Goal: Task Accomplishment & Management: Use online tool/utility

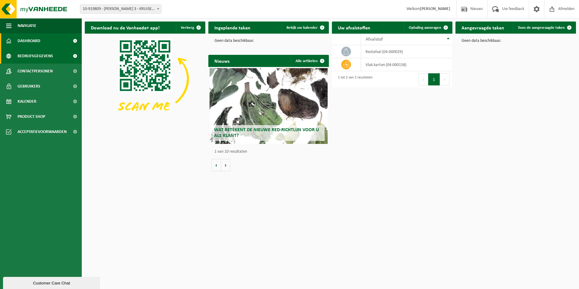
click at [45, 59] on span "Bedrijfsgegevens" at bounding box center [35, 55] width 35 height 15
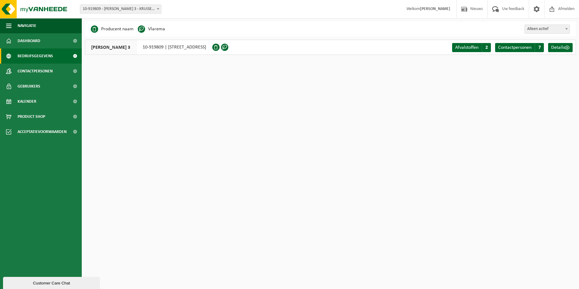
click at [204, 48] on div "[PERSON_NAME] 3 10-919809 | [STREET_ADDRESS]" at bounding box center [148, 47] width 127 height 15
click at [36, 46] on span "Dashboard" at bounding box center [29, 40] width 23 height 15
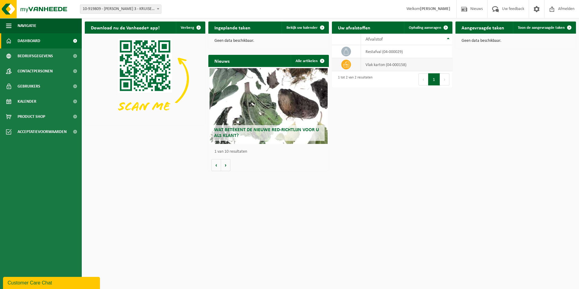
click at [393, 64] on td "vlak karton (04-000158)" at bounding box center [406, 64] width 91 height 13
click at [37, 55] on span "Bedrijfsgegevens" at bounding box center [35, 55] width 35 height 15
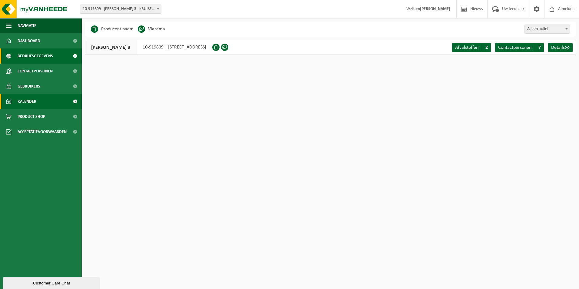
click at [32, 101] on span "Kalender" at bounding box center [27, 101] width 19 height 15
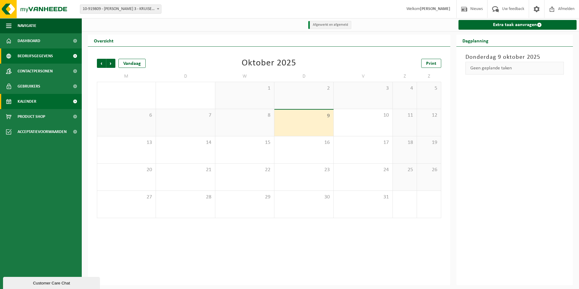
click at [37, 51] on span "Bedrijfsgegevens" at bounding box center [35, 55] width 35 height 15
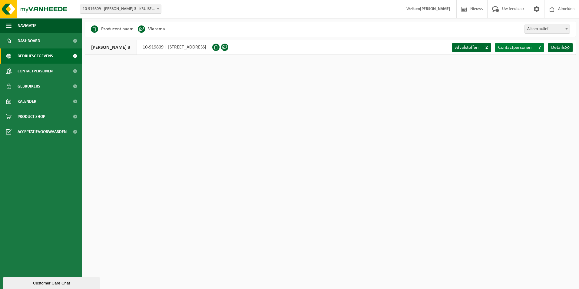
click at [523, 49] on span "Contactpersonen" at bounding box center [514, 47] width 33 height 5
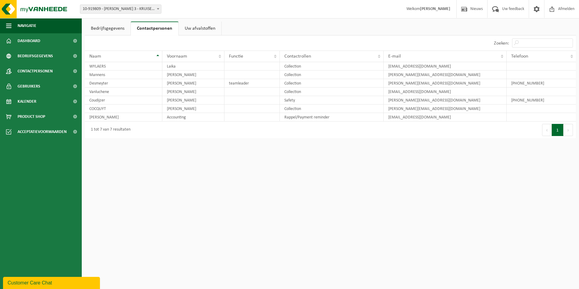
click at [107, 27] on link "Bedrijfsgegevens" at bounding box center [108, 28] width 46 height 14
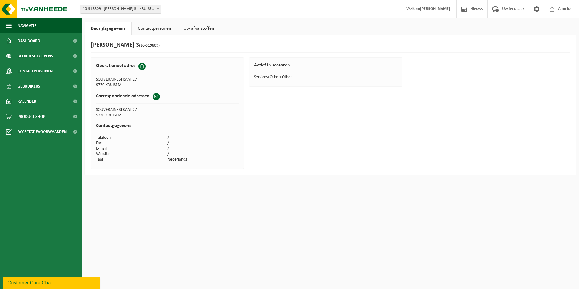
click at [195, 26] on link "Uw afvalstoffen" at bounding box center [198, 28] width 43 height 14
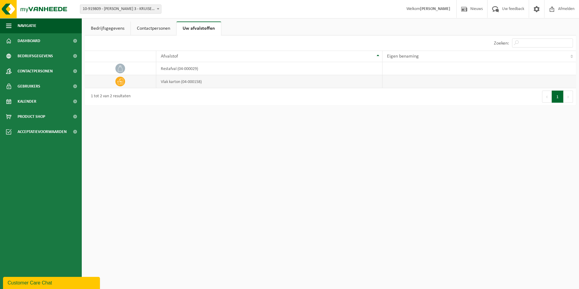
click at [120, 80] on icon at bounding box center [120, 81] width 6 height 5
click at [186, 81] on td "vlak karton (04-000158)" at bounding box center [269, 81] width 226 height 13
click at [130, 82] on td at bounding box center [120, 81] width 71 height 13
click at [39, 45] on span "Dashboard" at bounding box center [29, 40] width 23 height 15
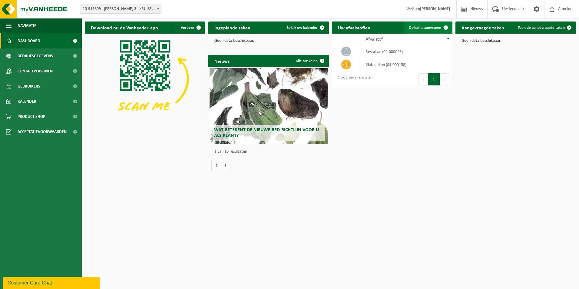
click at [417, 26] on span "Ophaling aanvragen" at bounding box center [425, 28] width 32 height 4
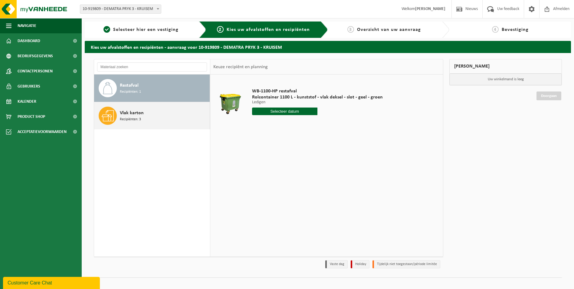
click at [169, 116] on div "Vlak karton Recipiënten: 3" at bounding box center [164, 116] width 88 height 18
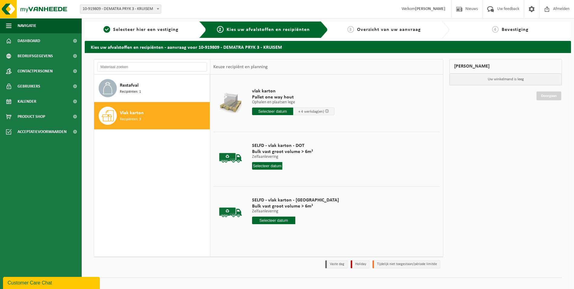
click at [559, 161] on div "Mijn winkelmand Uw winkelmand is leeg Doorgaan" at bounding box center [506, 165] width 119 height 212
click at [265, 167] on input "text" at bounding box center [267, 166] width 31 height 8
click at [444, 173] on div "Restafval Recipiënten: 1 Vlak karton Recipiënten: 3 Keuze recipiënt en planning…" at bounding box center [269, 165] width 356 height 212
click at [146, 27] on span "Selecteer hier een vestiging" at bounding box center [145, 29] width 65 height 5
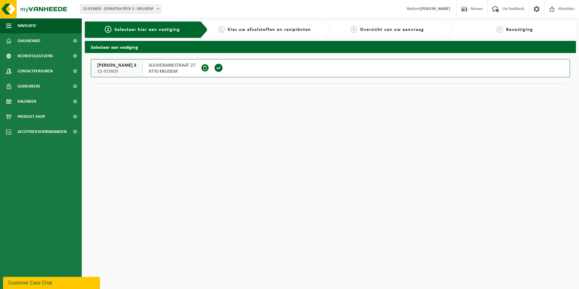
click at [162, 65] on span "SOUVERAINESTRAAT 27" at bounding box center [172, 65] width 47 height 6
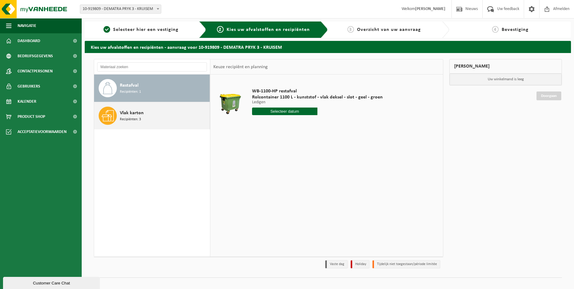
click at [144, 116] on div "Vlak karton Recipiënten: 3" at bounding box center [164, 116] width 88 height 18
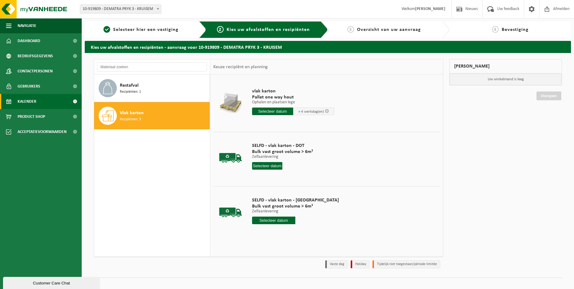
click at [29, 99] on span "Kalender" at bounding box center [27, 101] width 19 height 15
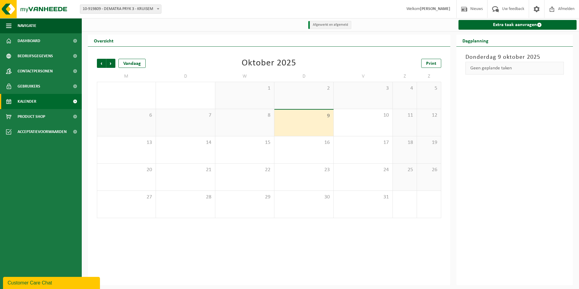
click at [327, 225] on div "Vorige Volgende Vandaag [DATE] Print M D W D V Z Z 29 30 1 2 3 4 5 6 7 8 9 10 1…" at bounding box center [269, 166] width 362 height 239
click at [517, 71] on div "Geen geplande taken" at bounding box center [514, 68] width 99 height 13
click at [517, 24] on link "Extra taak aanvragen" at bounding box center [517, 25] width 118 height 10
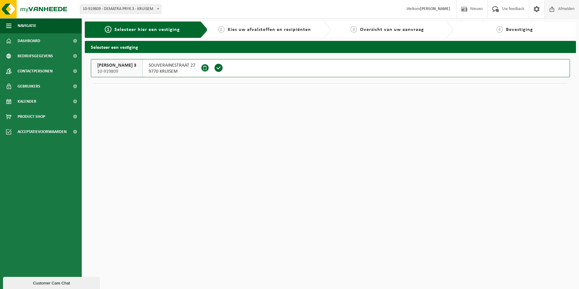
click at [569, 8] on span "Afmelden" at bounding box center [566, 9] width 19 height 18
